Goal: Use online tool/utility: Utilize a website feature to perform a specific function

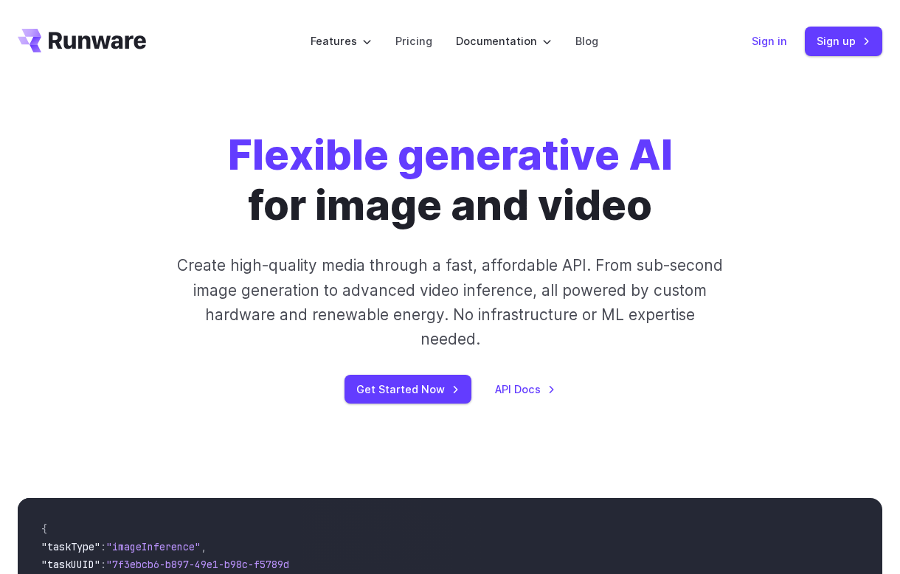
click at [769, 43] on link "Sign in" at bounding box center [769, 40] width 35 height 17
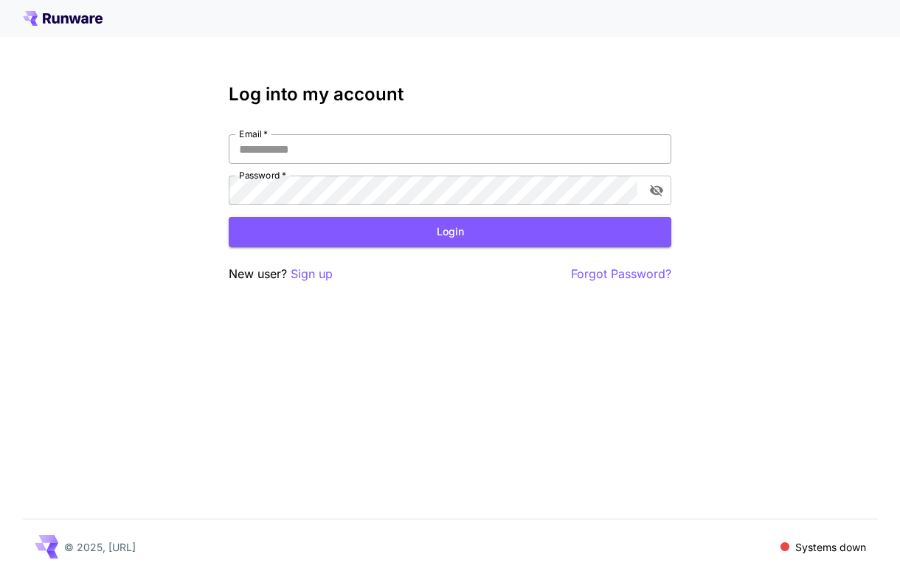
click at [463, 147] on input "Email   *" at bounding box center [450, 149] width 443 height 30
type input "**********"
click at [467, 226] on button "Login" at bounding box center [450, 232] width 443 height 30
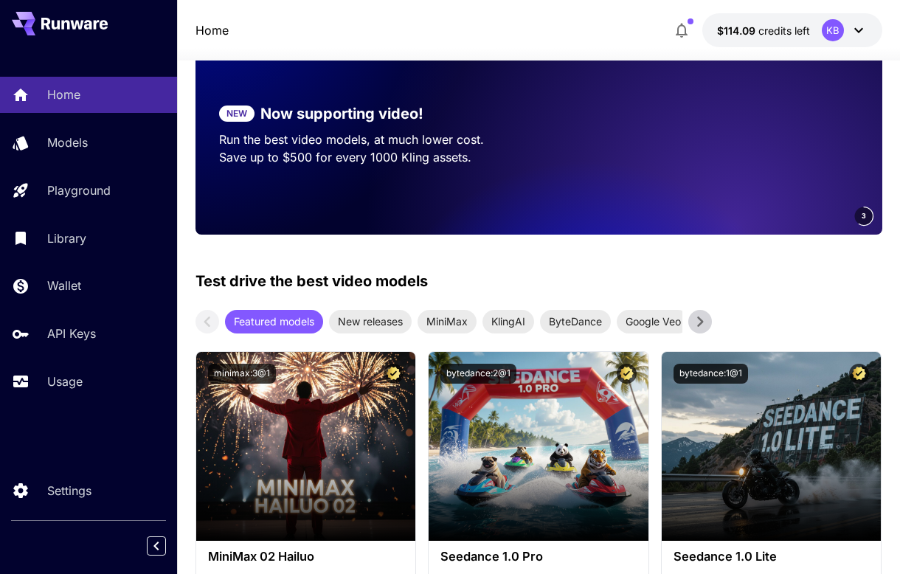
scroll to position [133, 0]
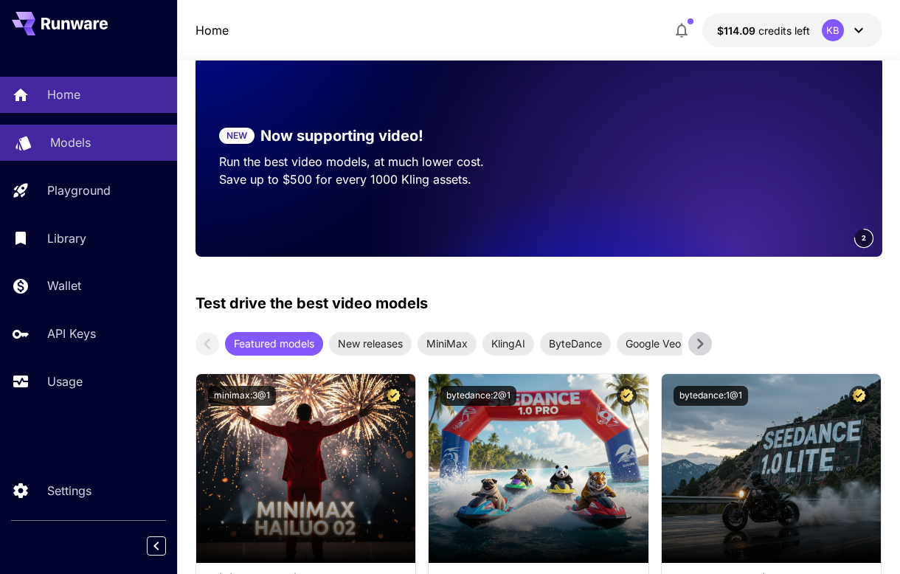
click at [56, 138] on p "Models" at bounding box center [70, 142] width 41 height 18
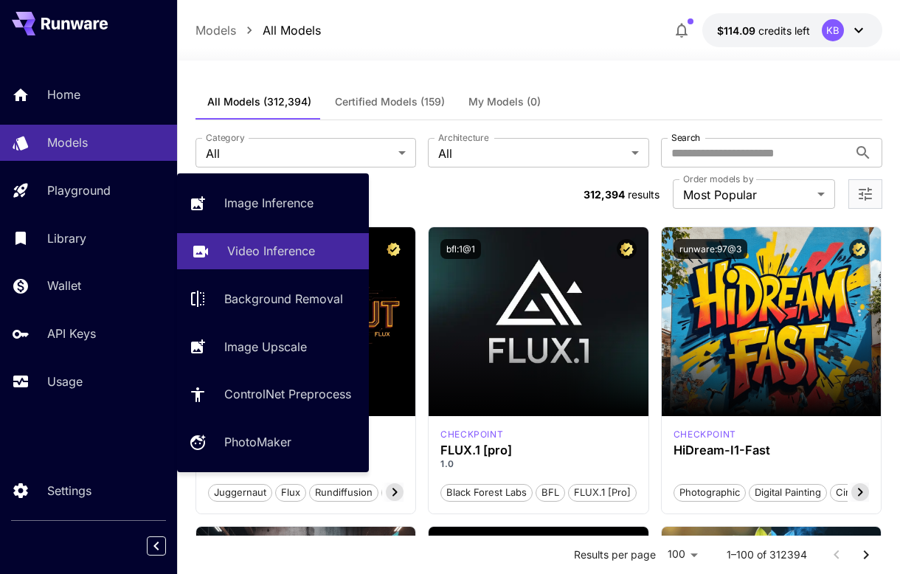
click at [252, 248] on p "Video Inference" at bounding box center [271, 251] width 88 height 18
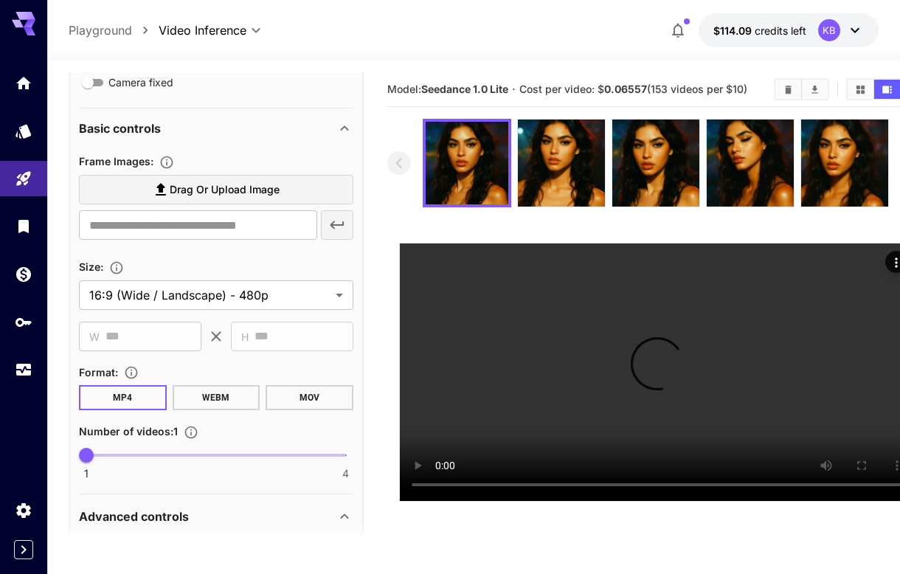
scroll to position [314, 0]
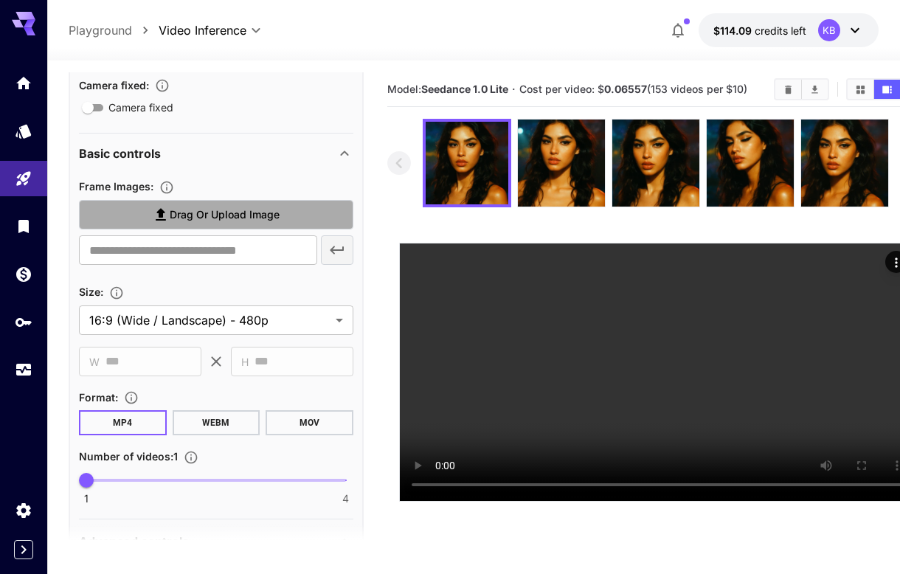
click at [143, 219] on label "Drag or upload image" at bounding box center [216, 215] width 274 height 30
click at [0, 0] on input "Drag or upload image" at bounding box center [0, 0] width 0 height 0
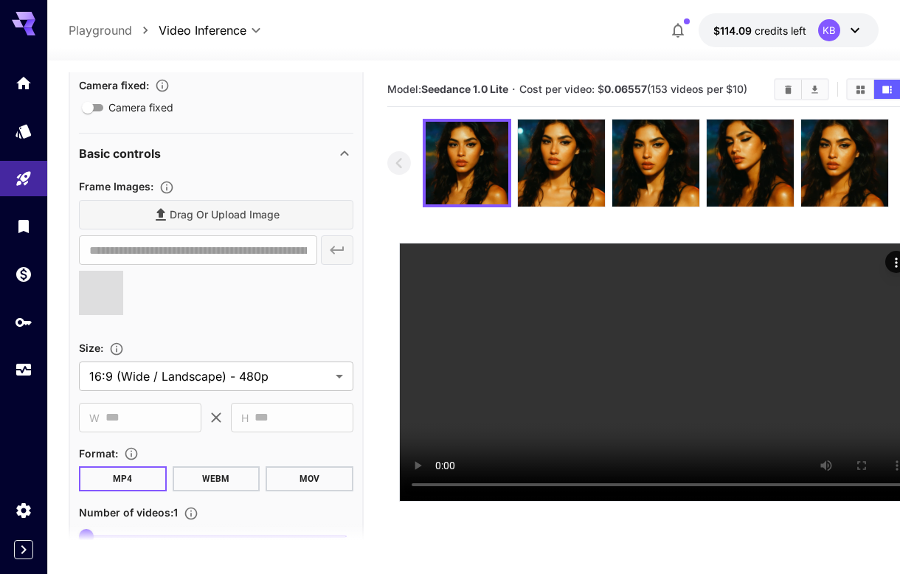
click at [177, 215] on span "Drag or upload image" at bounding box center [225, 215] width 110 height 18
click at [0, 0] on input "Drag or upload image" at bounding box center [0, 0] width 0 height 0
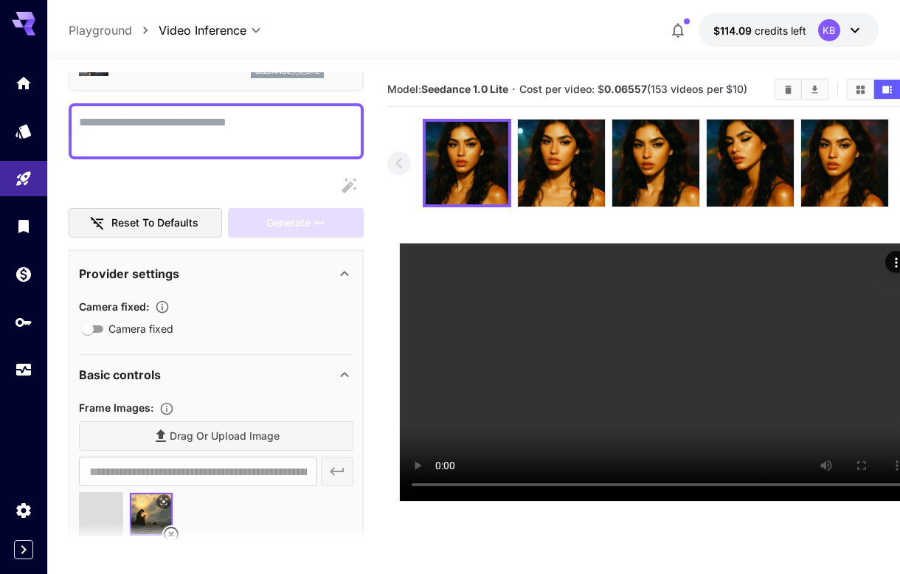
scroll to position [0, 0]
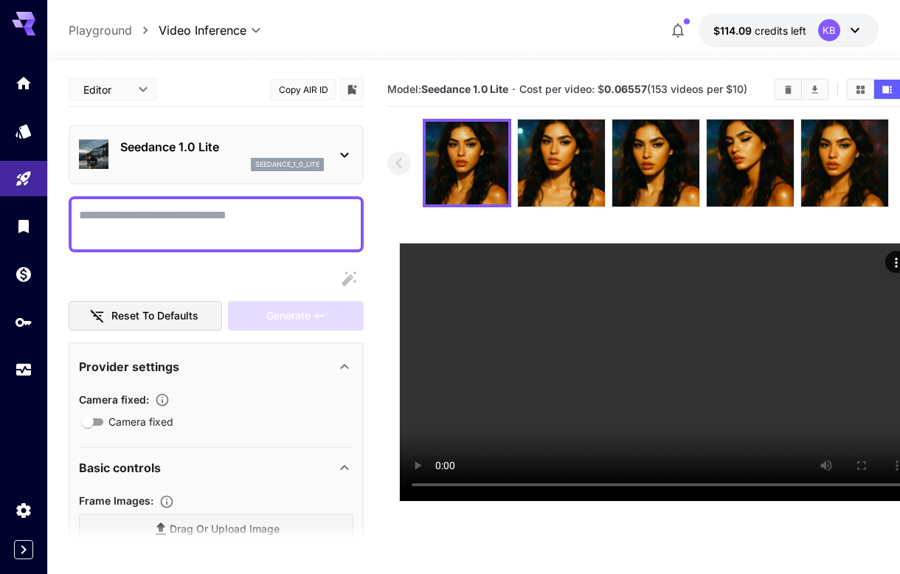
click at [178, 222] on textarea "Camera fixed" at bounding box center [216, 224] width 274 height 35
type input "**********"
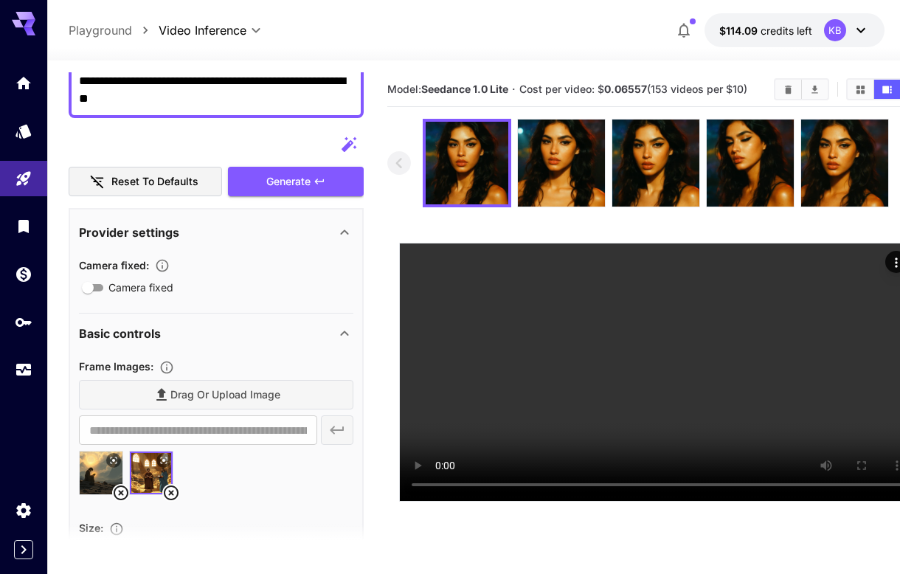
scroll to position [114, 0]
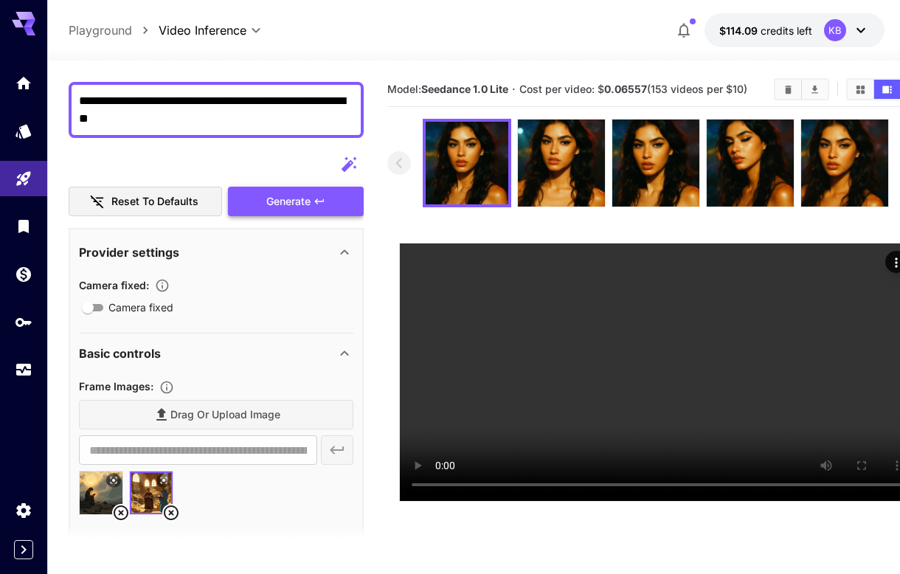
type textarea "**********"
click at [264, 203] on div "Generate" at bounding box center [296, 202] width 136 height 30
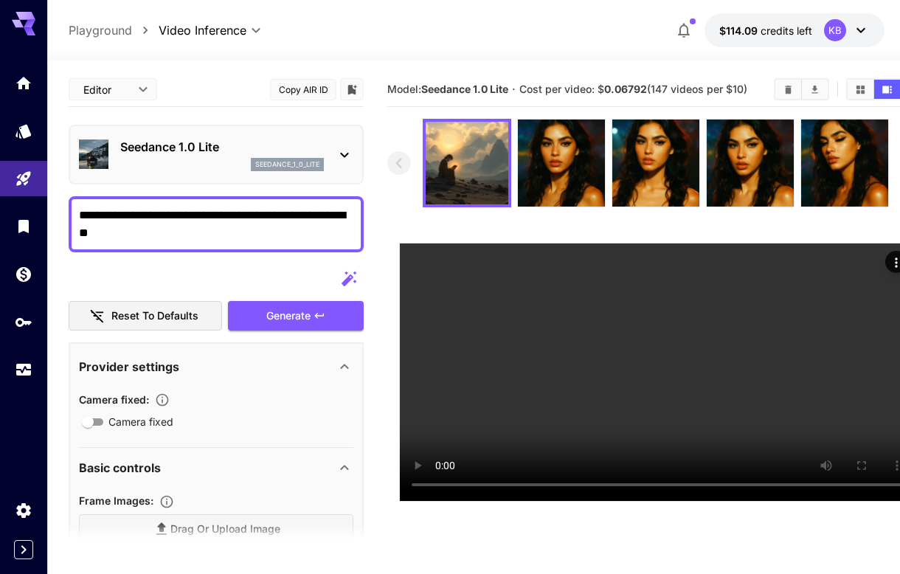
scroll to position [114, 0]
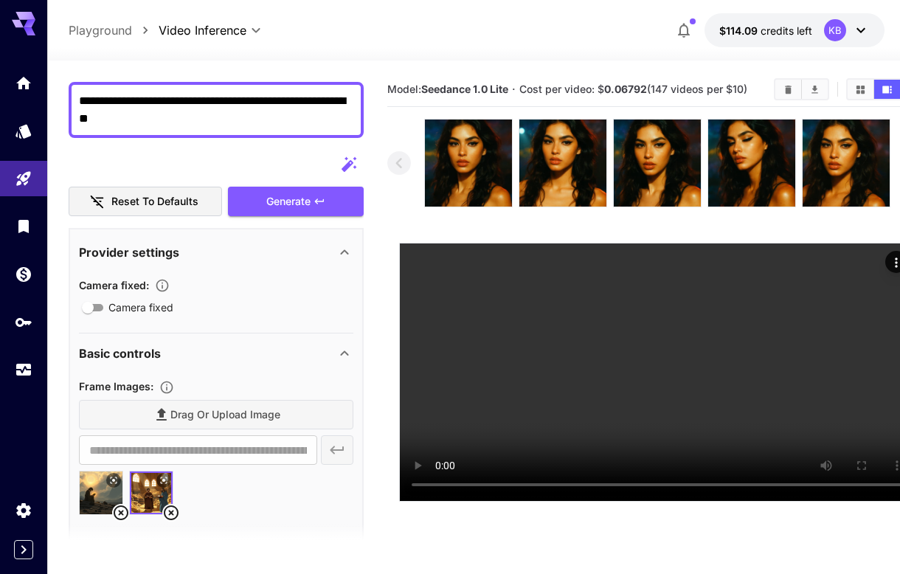
click at [122, 510] on icon at bounding box center [121, 513] width 18 height 18
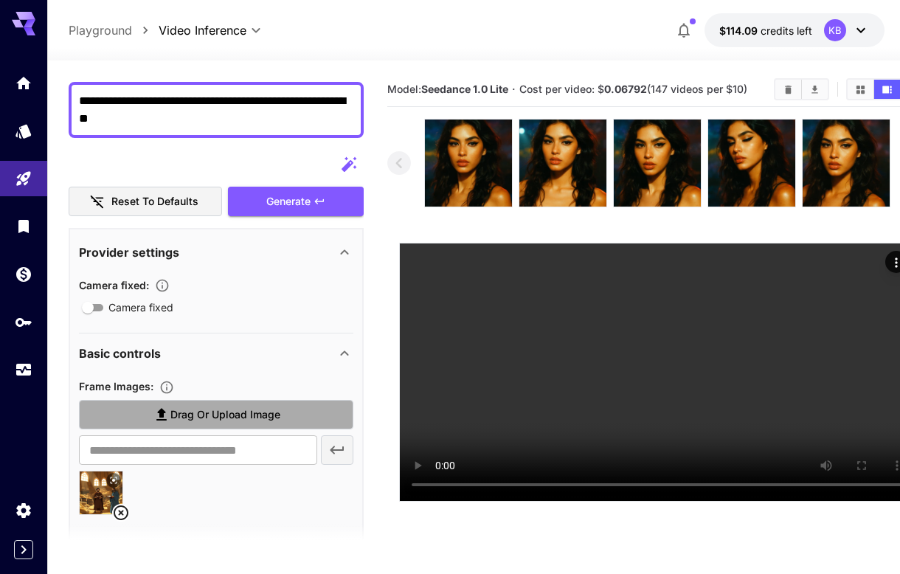
click at [204, 418] on span "Drag or upload image" at bounding box center [225, 415] width 110 height 18
click at [0, 0] on input "Drag or upload image" at bounding box center [0, 0] width 0 height 0
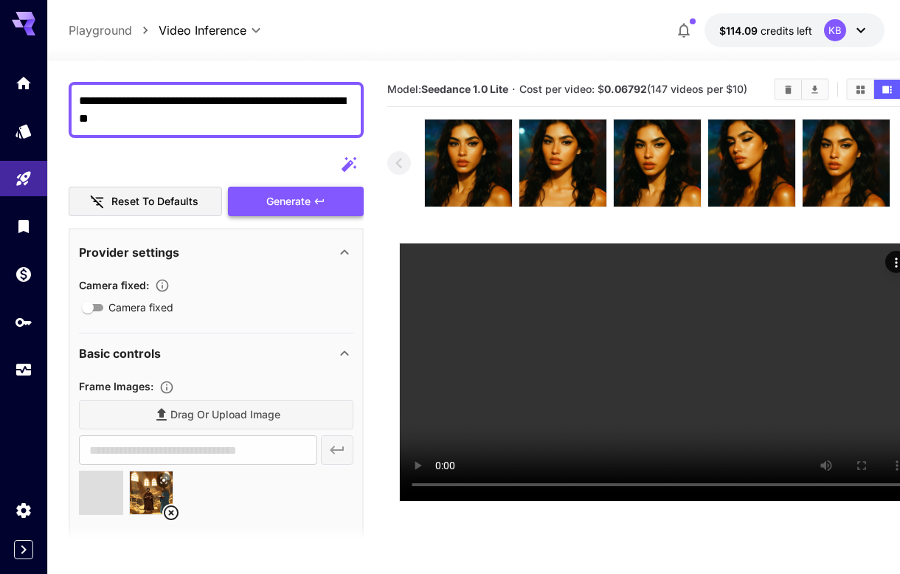
type input "**********"
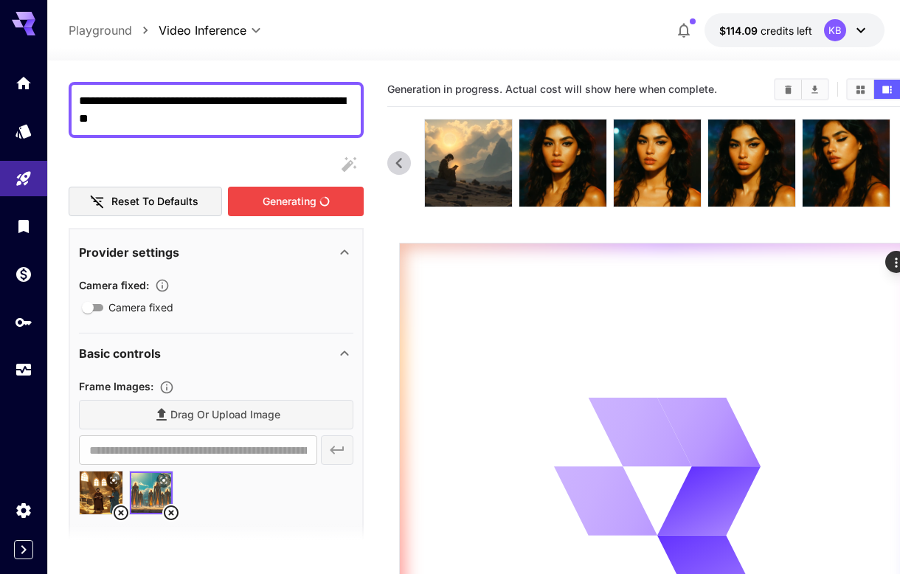
click at [296, 207] on div "Generating" at bounding box center [296, 202] width 136 height 30
